Goal: Navigation & Orientation: Find specific page/section

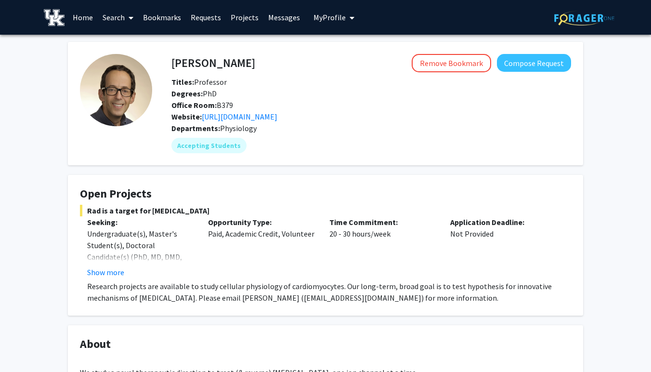
scroll to position [185, 0]
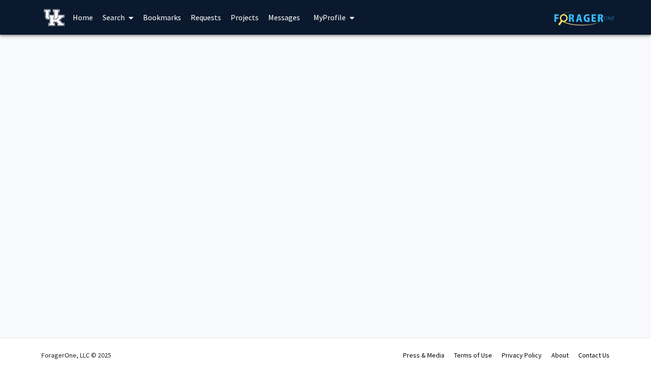
click at [170, 16] on link "Bookmarks" at bounding box center [162, 17] width 48 height 34
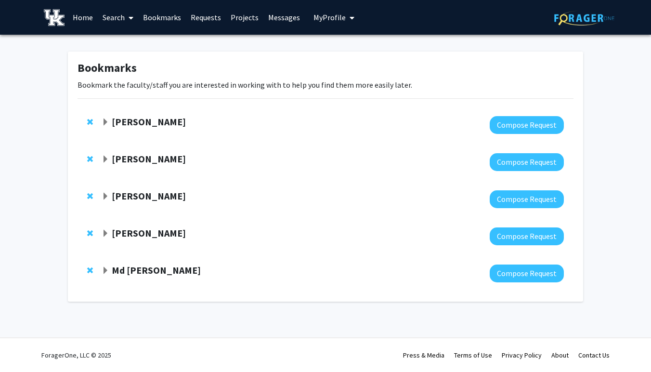
click at [152, 232] on strong "[PERSON_NAME]" at bounding box center [149, 233] width 74 height 12
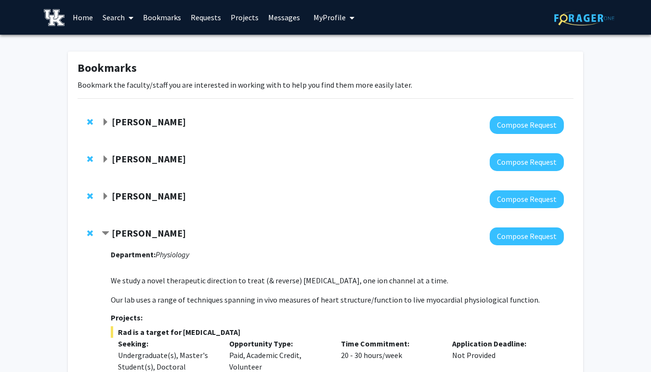
click at [277, 17] on link "Messages" at bounding box center [284, 17] width 41 height 34
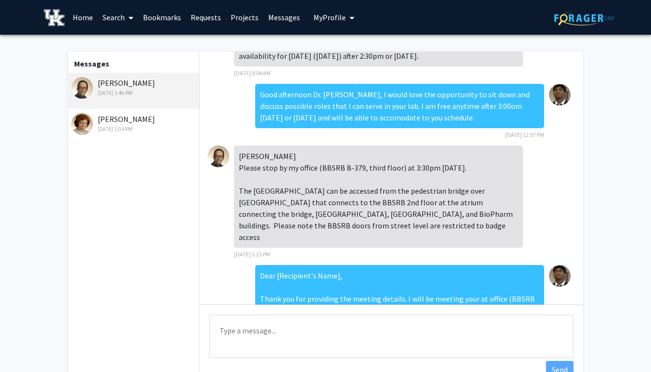
scroll to position [16, 0]
